Goal: Transaction & Acquisition: Purchase product/service

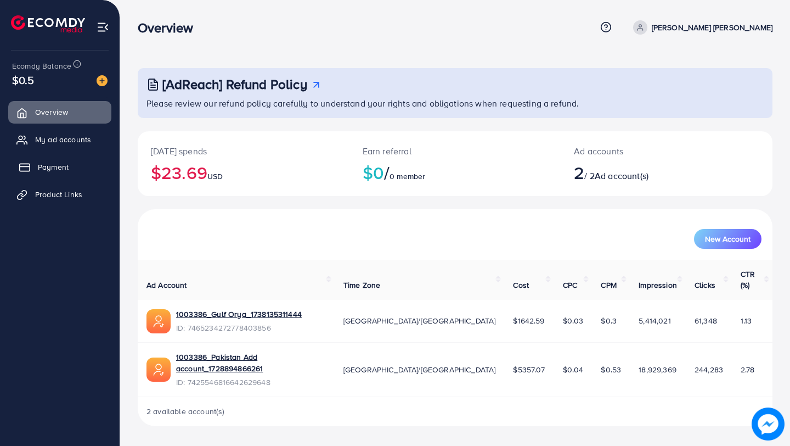
click at [58, 170] on span "Payment" at bounding box center [53, 166] width 31 height 11
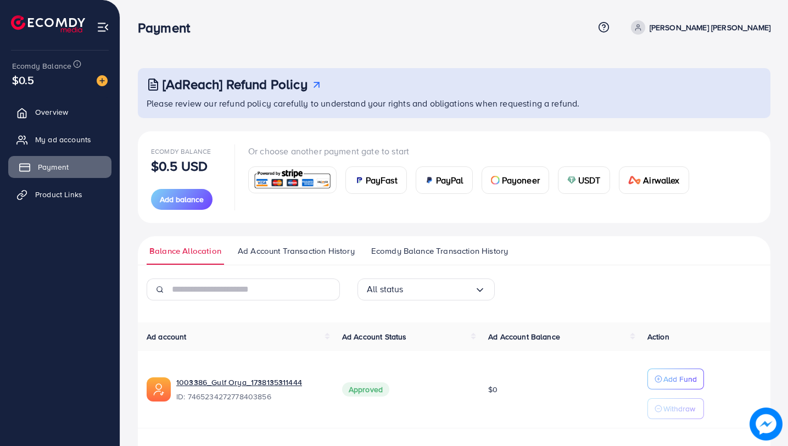
scroll to position [106, 0]
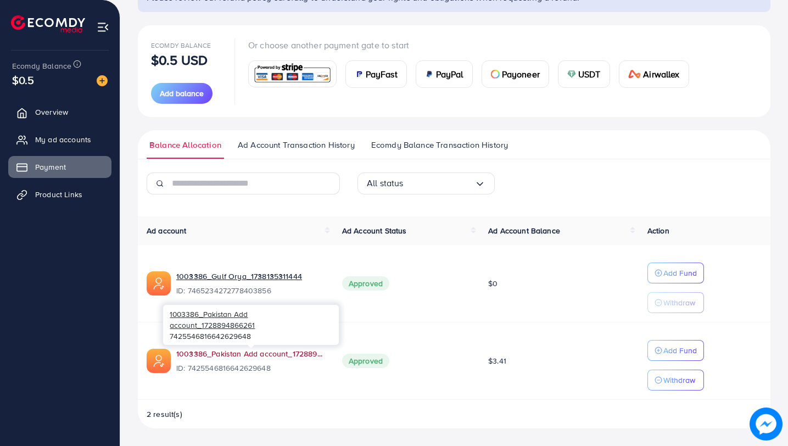
click at [221, 356] on link "1003386_Pakistan Add account_1728894866261" at bounding box center [250, 353] width 148 height 11
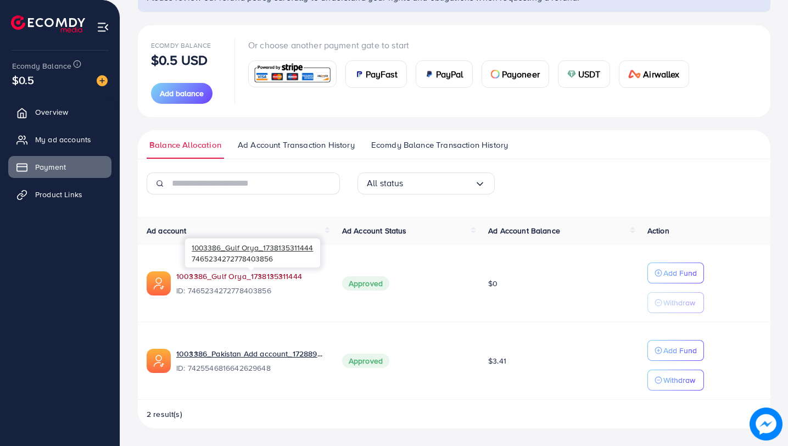
click at [250, 278] on link "1003386_Gulf Orya_1738135311444" at bounding box center [239, 276] width 126 height 11
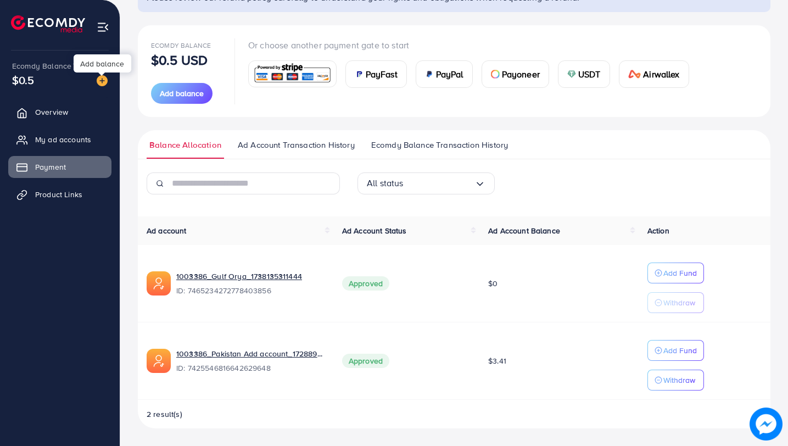
click at [104, 79] on img at bounding box center [102, 80] width 11 height 11
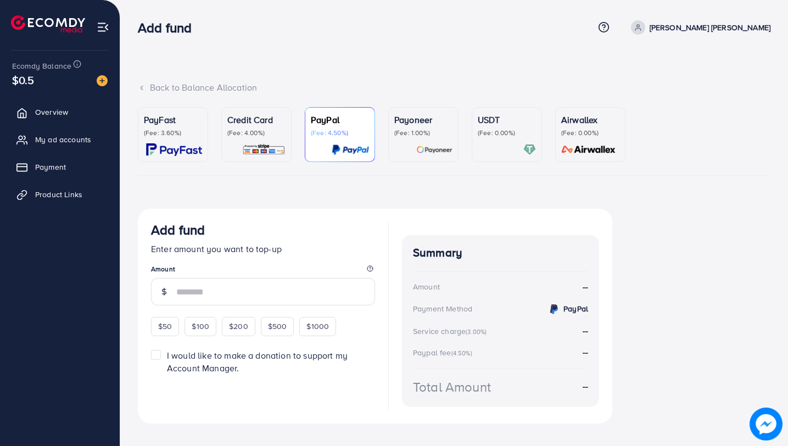
click at [261, 139] on div "Credit Card (Fee: 4.00%)" at bounding box center [256, 134] width 58 height 43
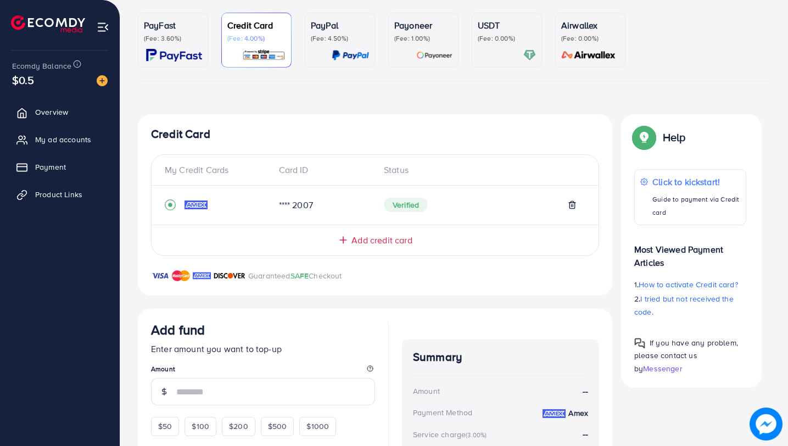
scroll to position [216, 0]
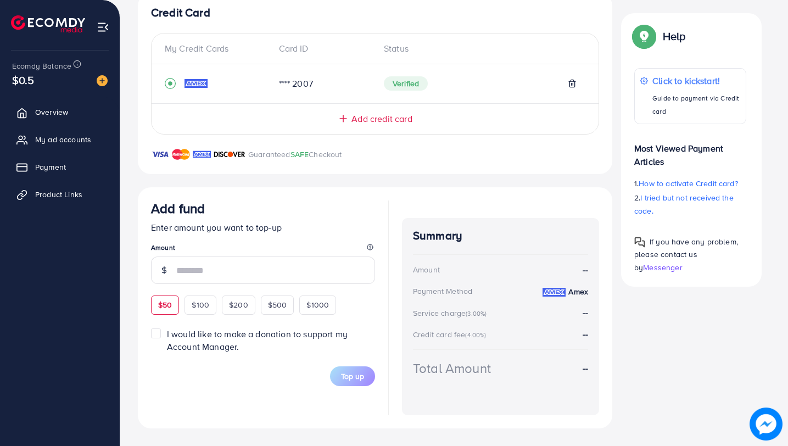
click at [176, 306] on div "$50" at bounding box center [165, 304] width 28 height 19
type input "**"
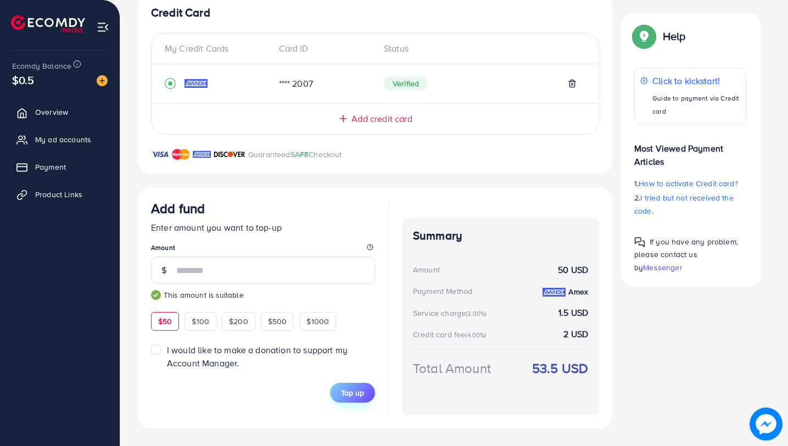
click at [344, 395] on span "Top up" at bounding box center [352, 392] width 23 height 11
click at [226, 229] on p "Enter amount you want to top-up" at bounding box center [263, 227] width 224 height 13
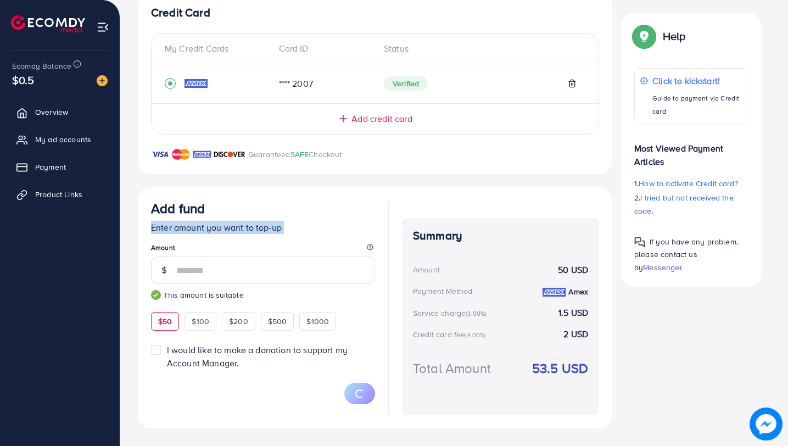
click at [226, 229] on p "Enter amount you want to top-up" at bounding box center [263, 227] width 224 height 13
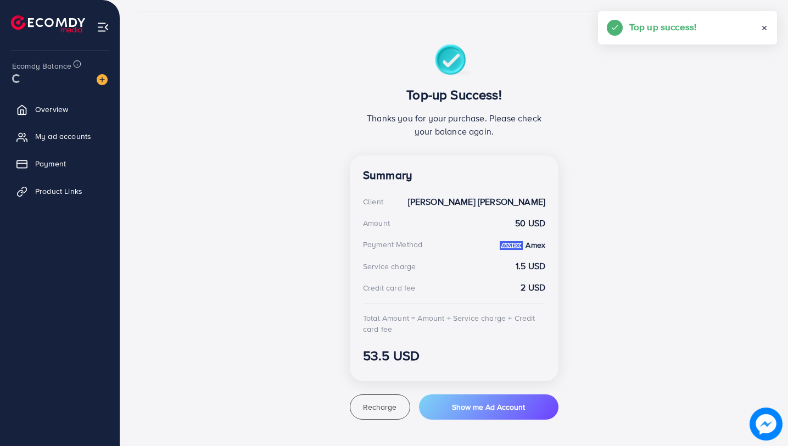
scroll to position [164, 0]
click at [78, 168] on link "Payment" at bounding box center [59, 167] width 103 height 22
